Goal: Task Accomplishment & Management: Manage account settings

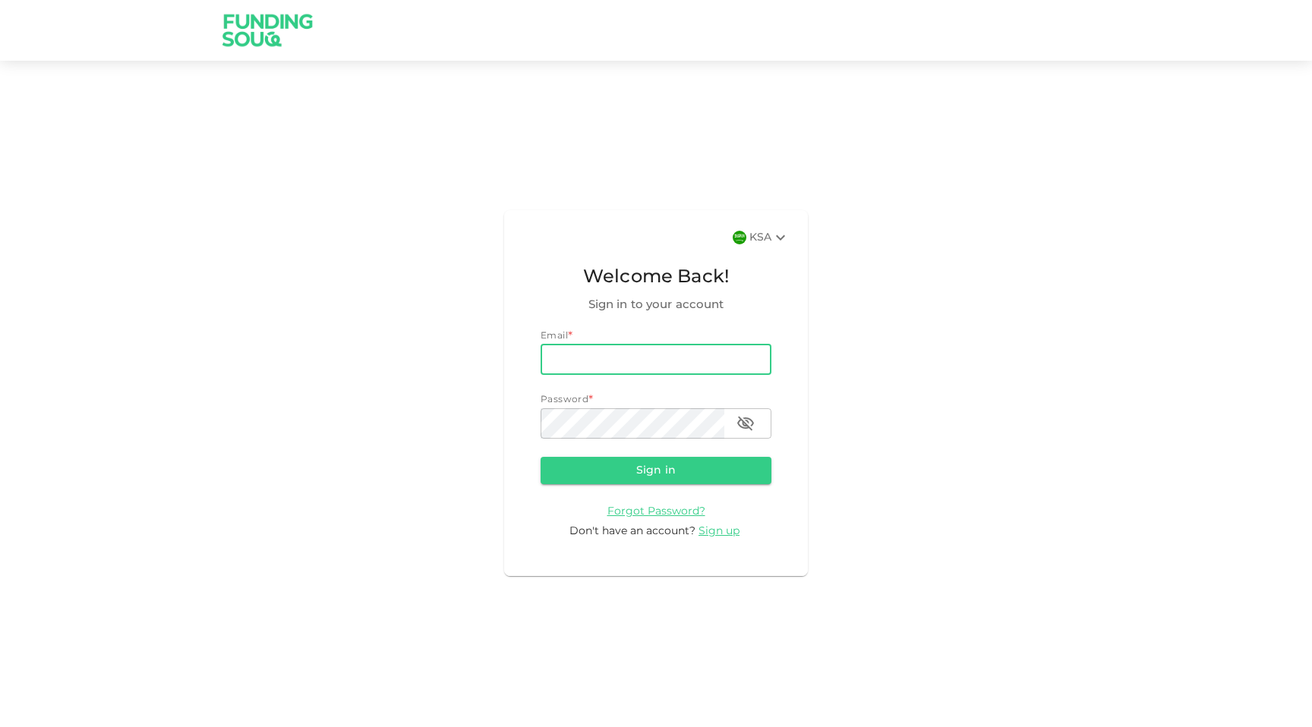
click at [650, 355] on input "email" at bounding box center [655, 360] width 231 height 30
type input "a"
click at [717, 532] on span "Sign up" at bounding box center [718, 531] width 41 height 11
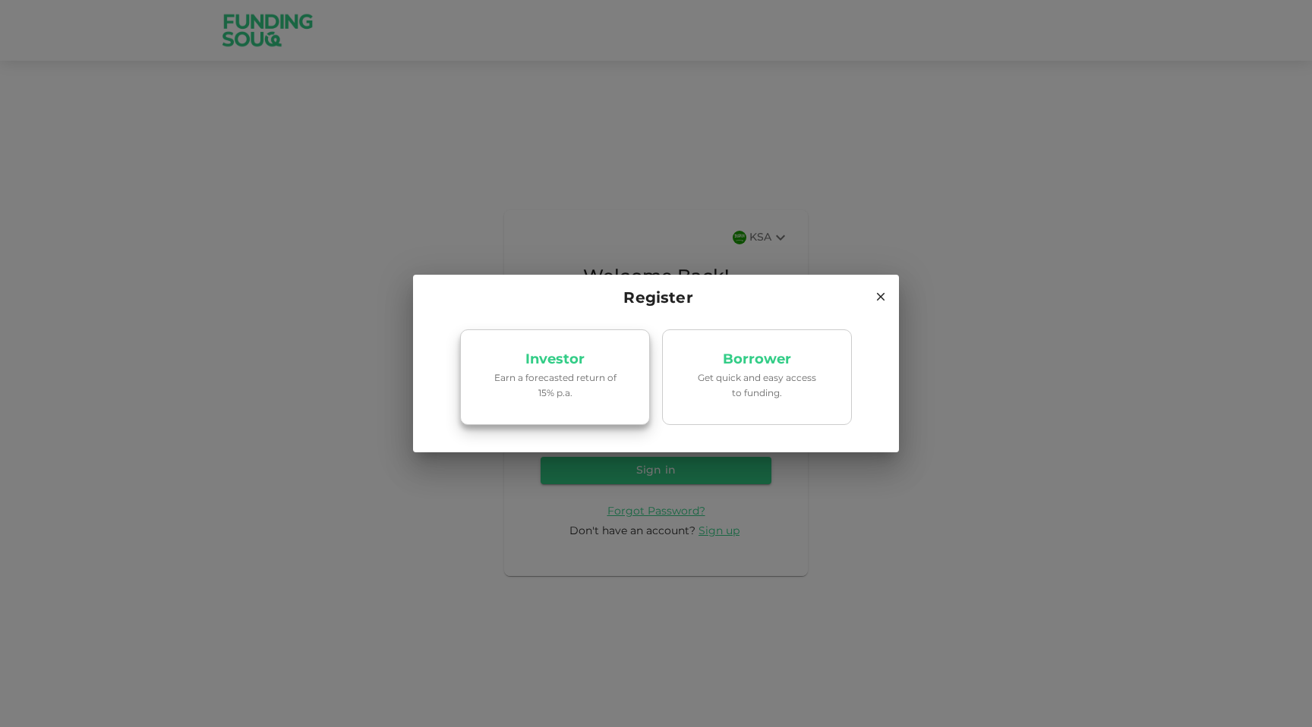
click at [581, 386] on p "Earn a forecasted return of 15% p.a." at bounding box center [554, 386] width 129 height 29
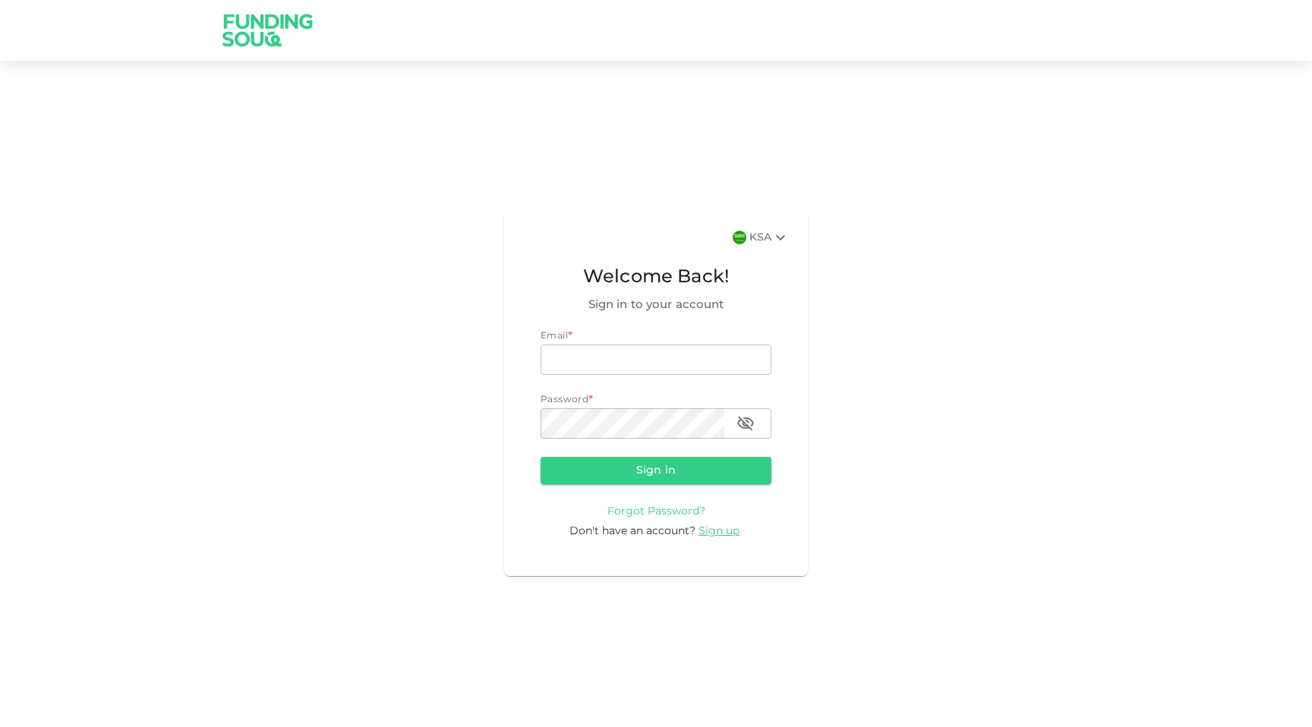
click at [685, 506] on span "Forgot Password?" at bounding box center [656, 511] width 98 height 11
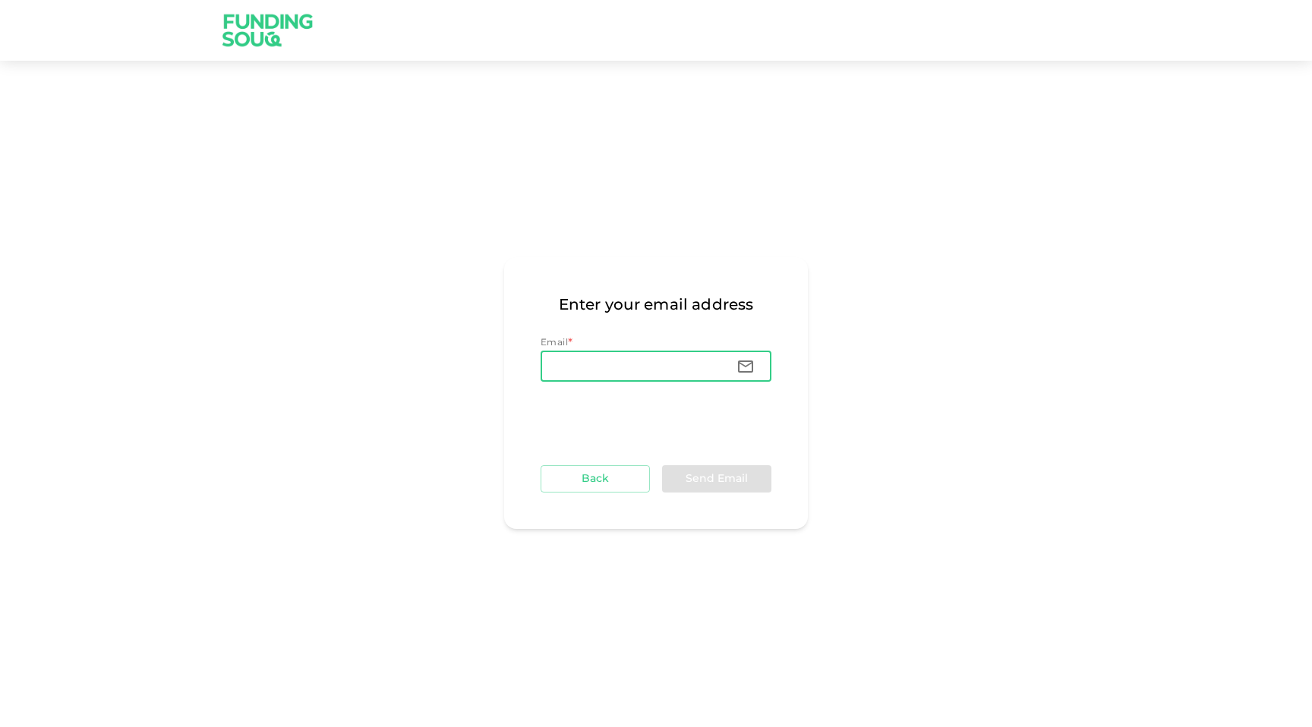
click at [600, 370] on input "Email" at bounding box center [632, 366] width 184 height 30
click at [331, 487] on div "Enter your email address Email * Email Email Back Send Email" at bounding box center [656, 393] width 1312 height 628
